Goal: Task Accomplishment & Management: Manage account settings

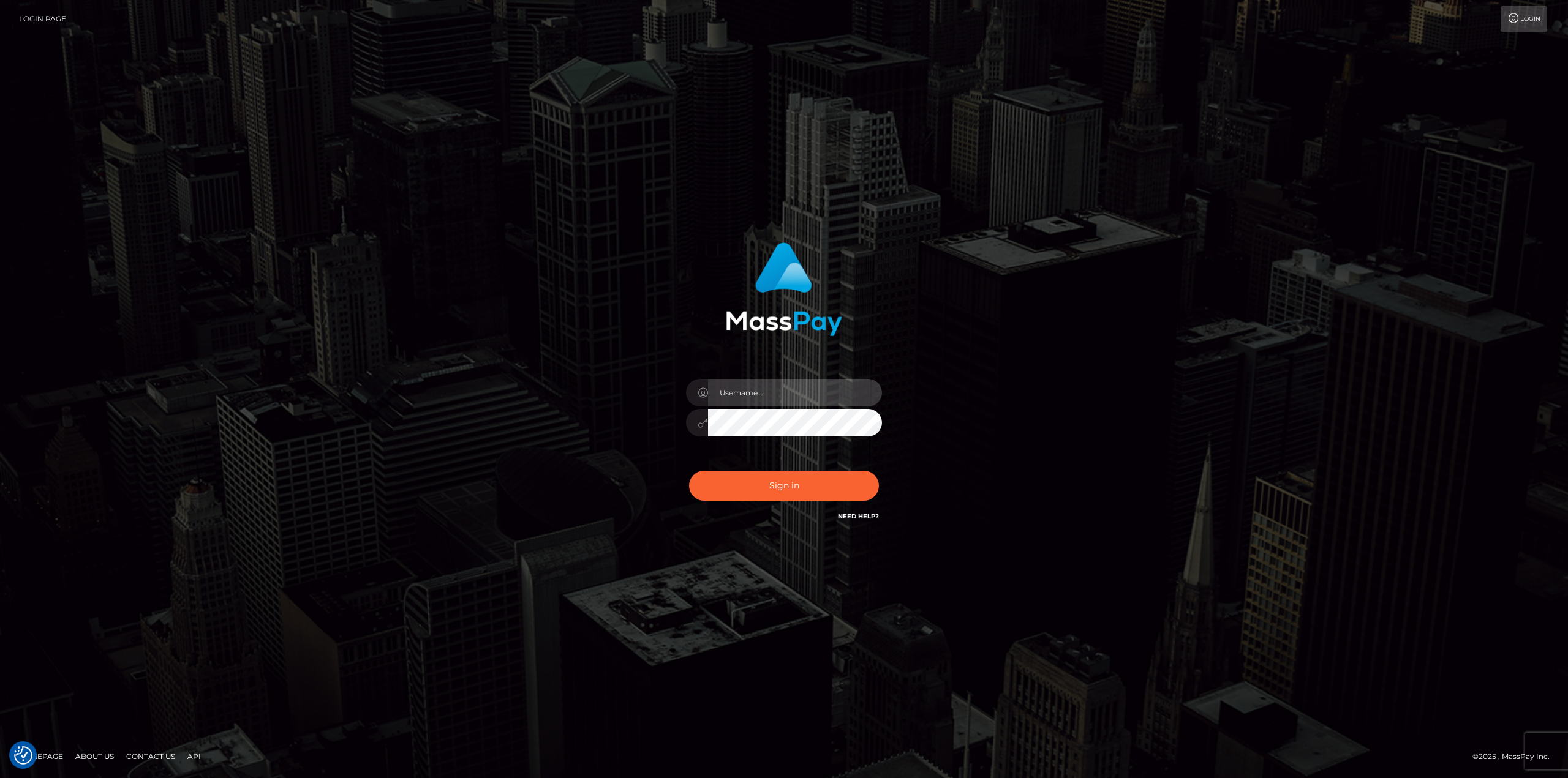
drag, startPoint x: 754, startPoint y: 384, endPoint x: 758, endPoint y: 403, distance: 19.4
click at [754, 384] on input "text" at bounding box center [795, 392] width 174 height 27
type input "Ahmed"
click at [689, 471] on button "Sign in" at bounding box center [783, 486] width 190 height 30
click at [765, 395] on input "text" at bounding box center [795, 392] width 174 height 27
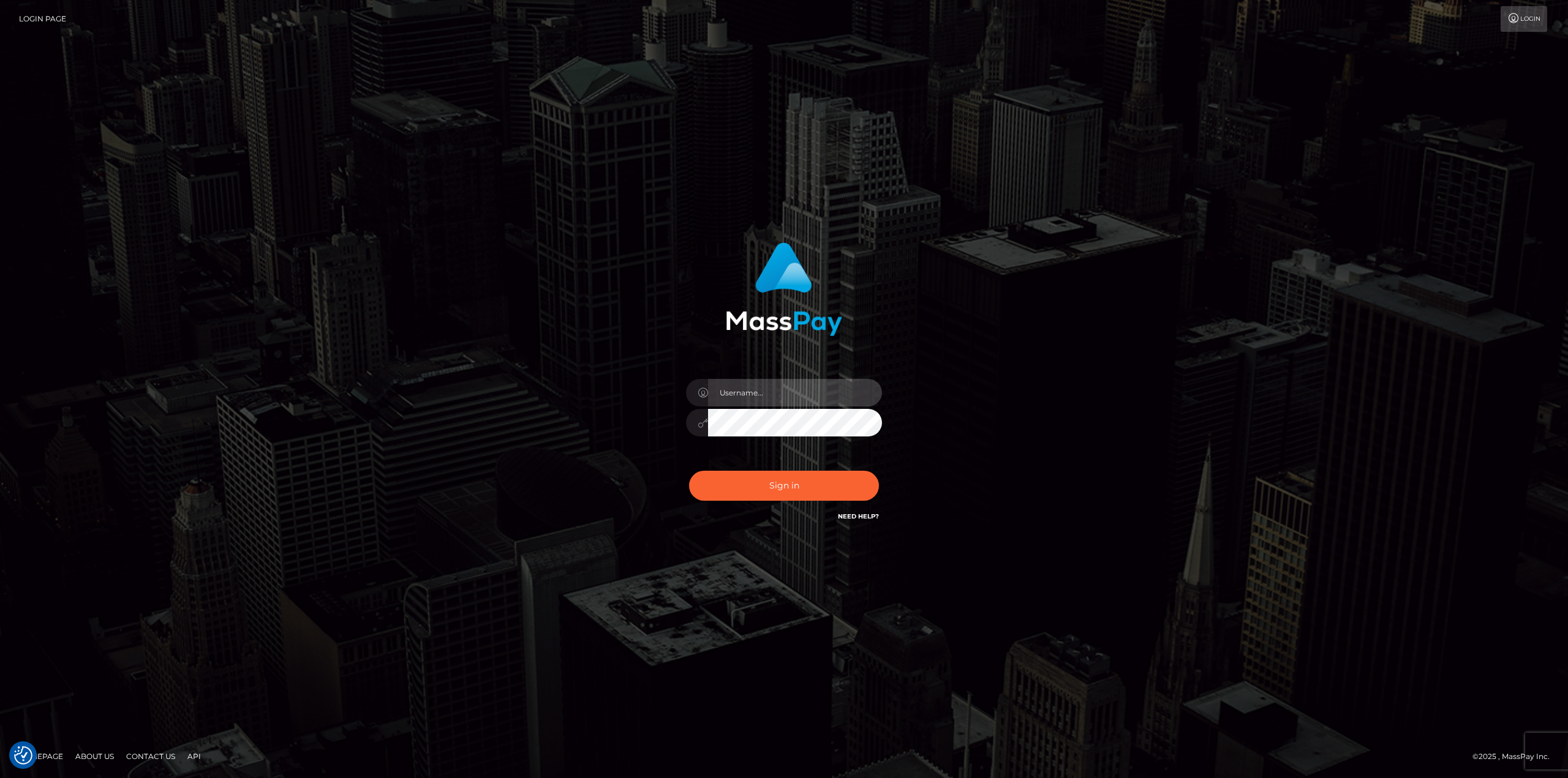
type input "[PERSON_NAME]"
click at [817, 458] on div "[PERSON_NAME]" at bounding box center [784, 416] width 215 height 93
click at [808, 480] on button "Sign in" at bounding box center [783, 486] width 190 height 30
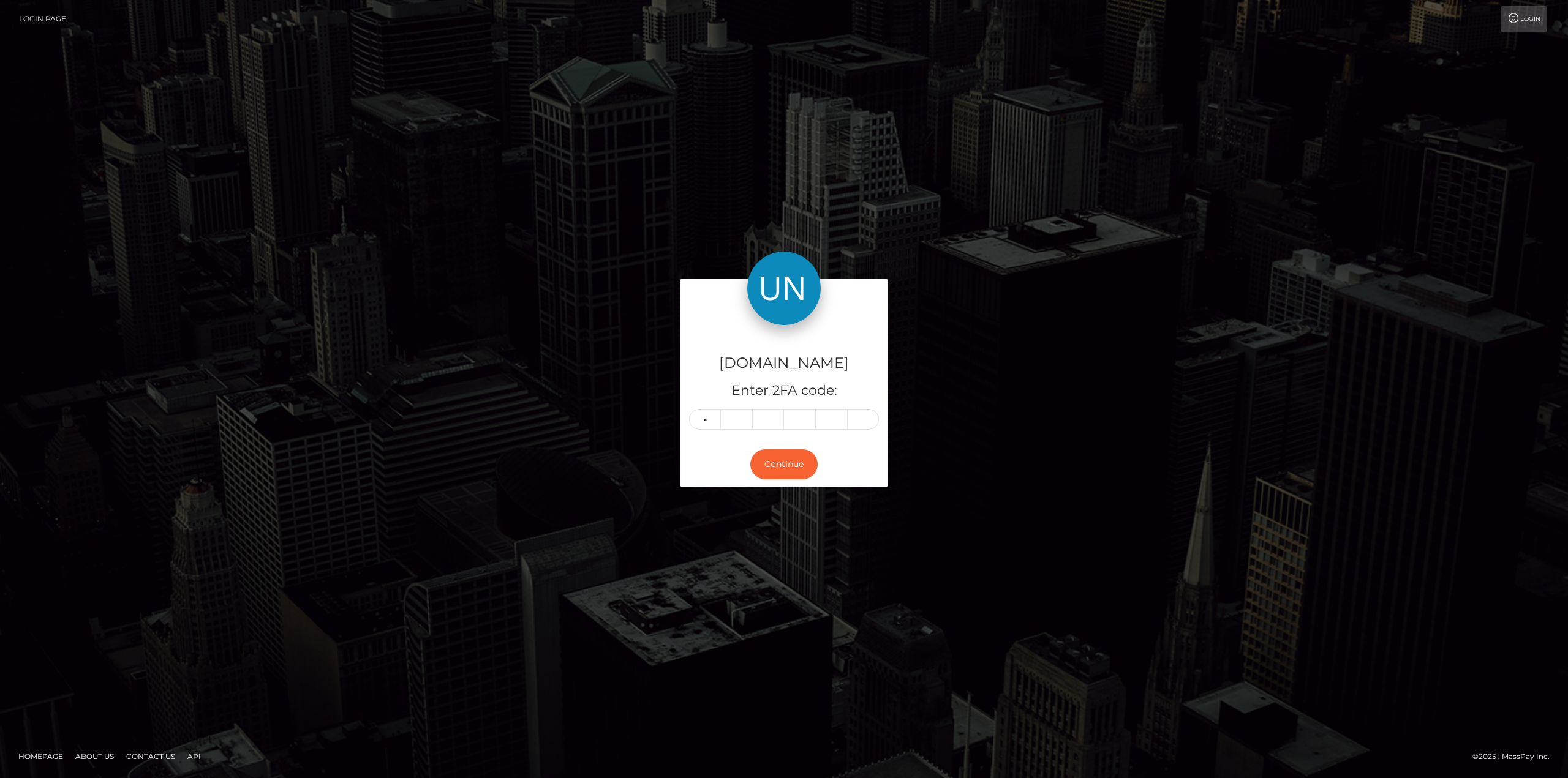
type input "3"
type input "5"
type input "7"
type input "0"
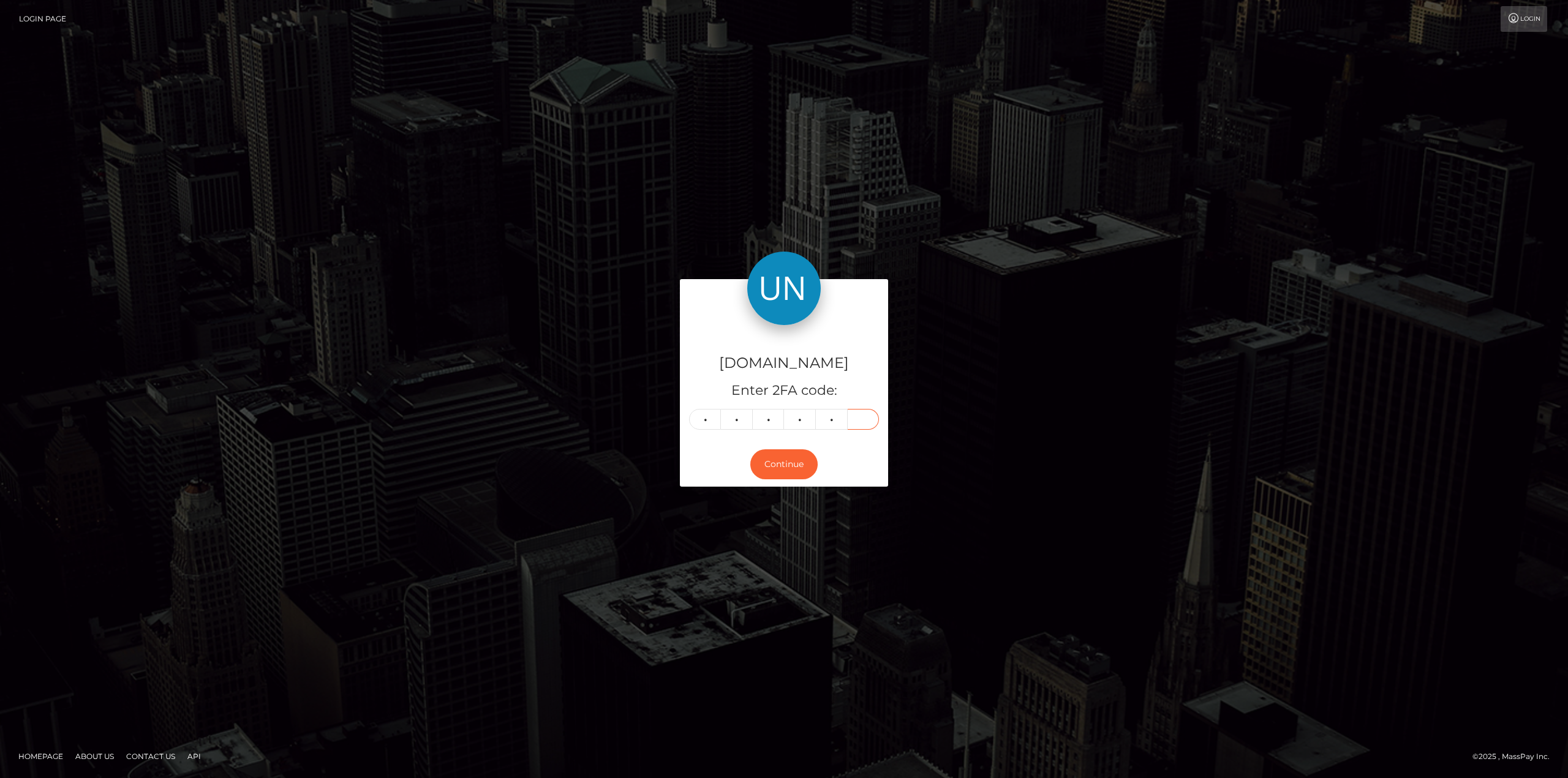
type input "1"
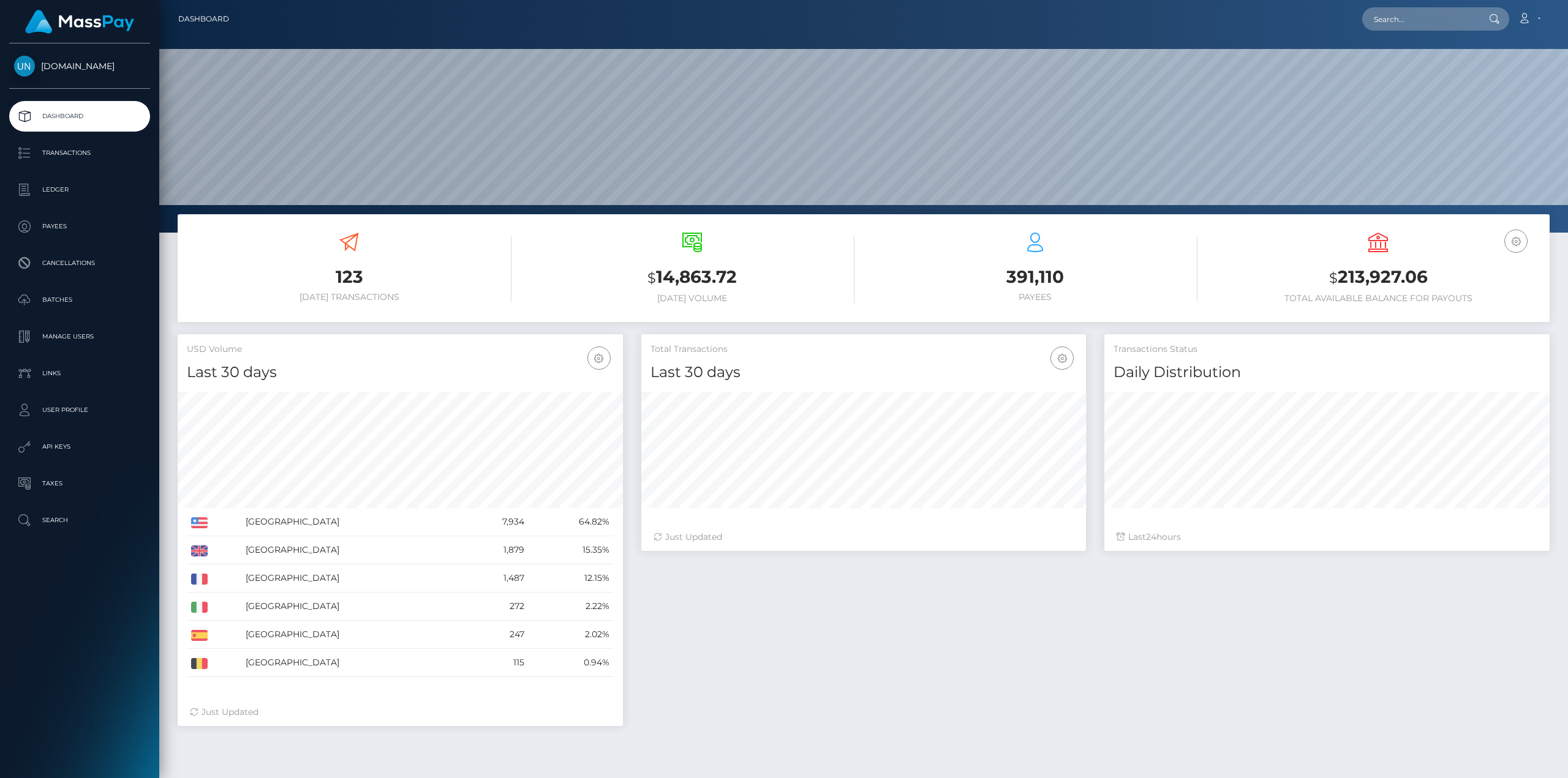
scroll to position [217, 445]
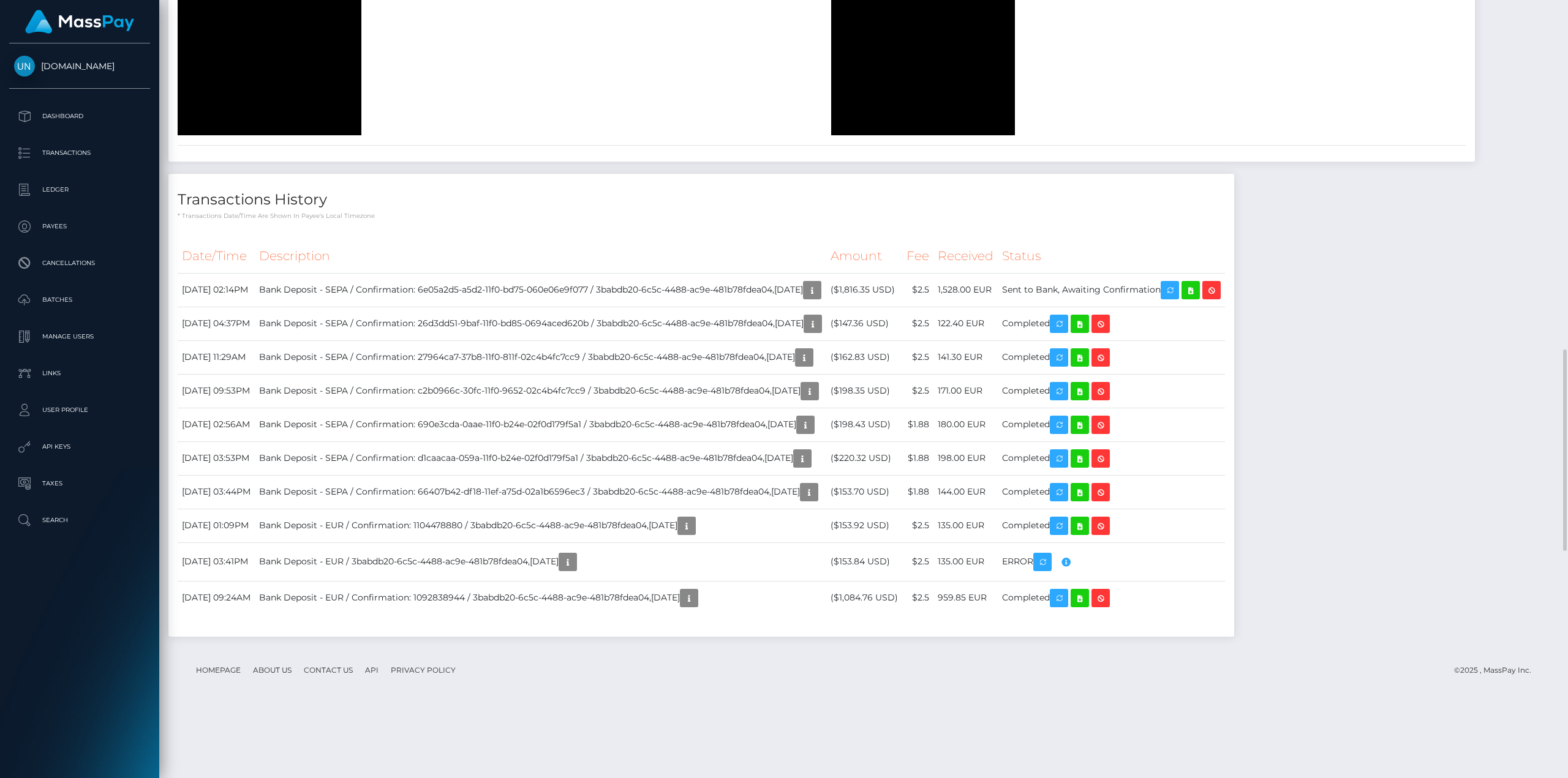
scroll to position [1591, 0]
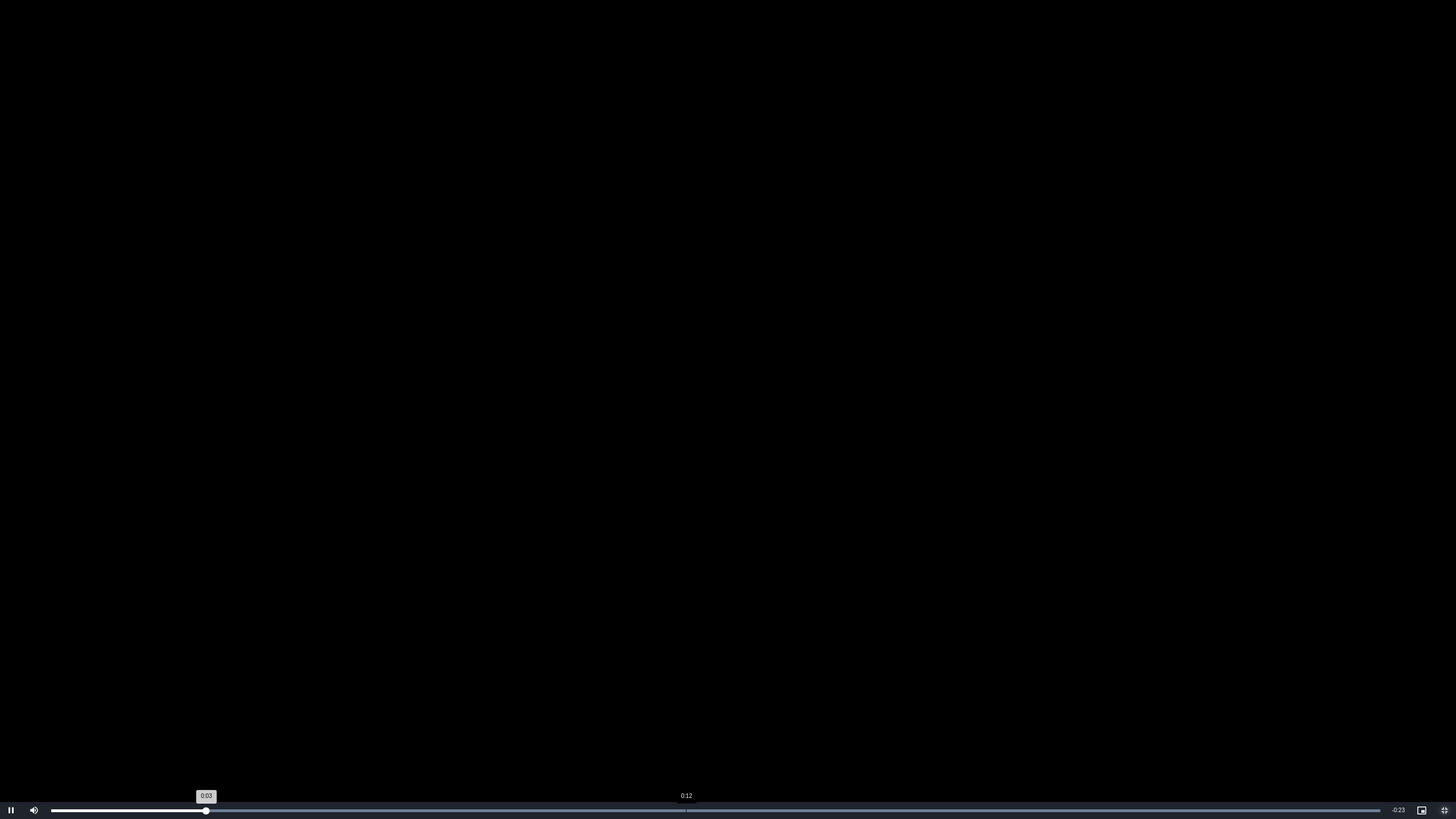
click at [686, 722] on div "Loaded : 100.00% 0:12 0:03" at bounding box center [715, 810] width 1329 height 3
click at [1060, 722] on div "0:20" at bounding box center [1060, 810] width 1 height 3
click at [953, 722] on video "To view this video please enable JavaScript, and consider upgrading to a web br…" at bounding box center [728, 410] width 1456 height 819
click at [915, 722] on div "Loaded : 100.00% 0:17 0:22" at bounding box center [715, 810] width 1340 height 17
click at [37, 722] on span "Video Player" at bounding box center [34, 810] width 23 height 0
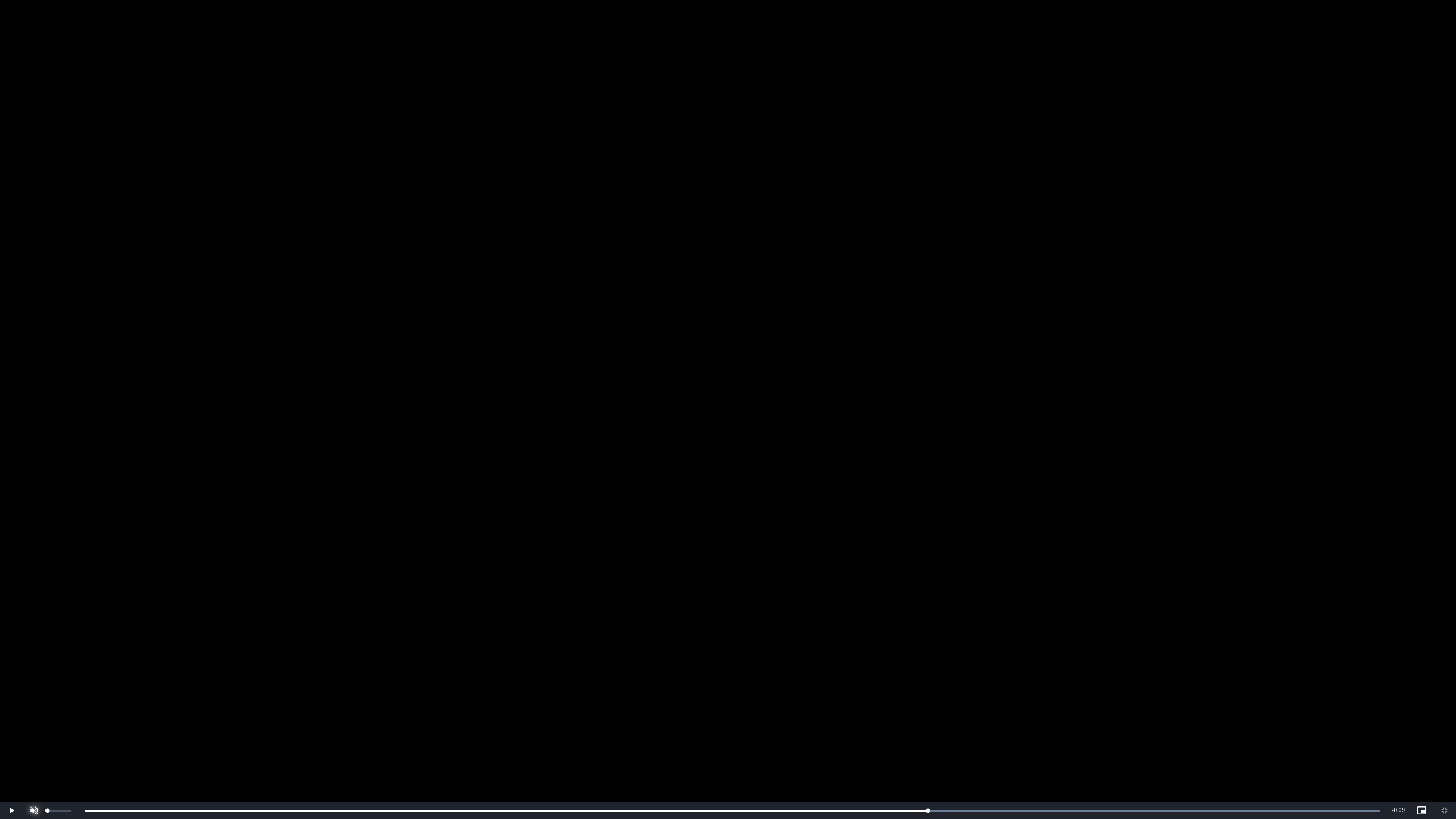
click at [39, 722] on span "Video Player" at bounding box center [34, 810] width 23 height 0
click at [687, 507] on video "To view this video please enable JavaScript, and consider upgrading to a web br…" at bounding box center [728, 410] width 1456 height 819
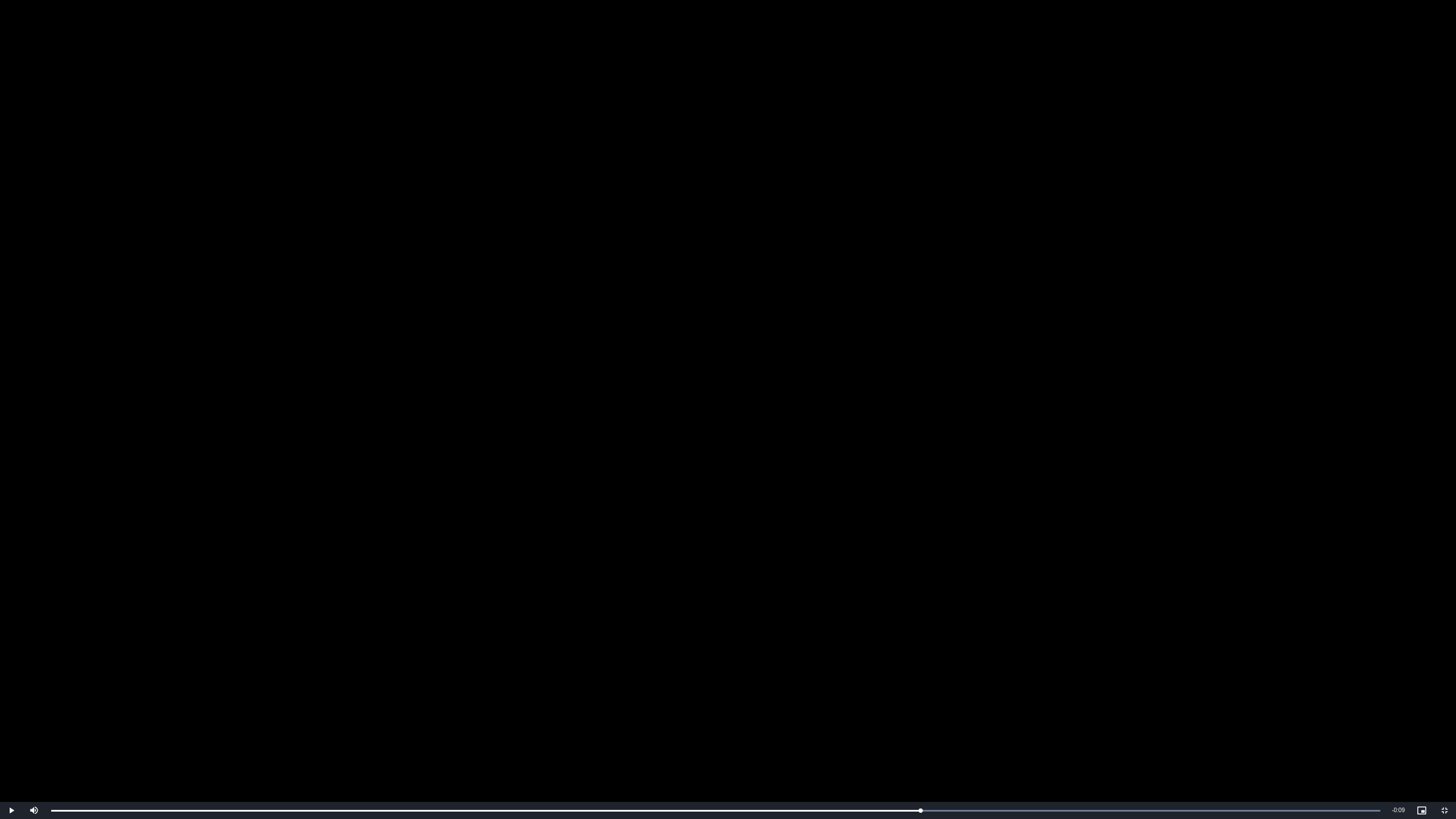
click at [779, 387] on video "To view this video please enable JavaScript, and consider upgrading to a web br…" at bounding box center [728, 410] width 1456 height 819
click at [773, 375] on video "To view this video please enable JavaScript, and consider upgrading to a web br…" at bounding box center [728, 410] width 1456 height 819
